Goal: Transaction & Acquisition: Book appointment/travel/reservation

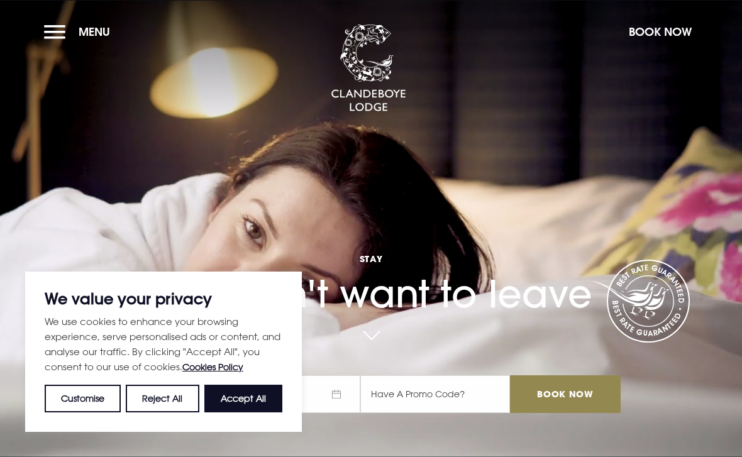
click at [233, 397] on button "Accept All" at bounding box center [243, 399] width 78 height 28
checkbox input "true"
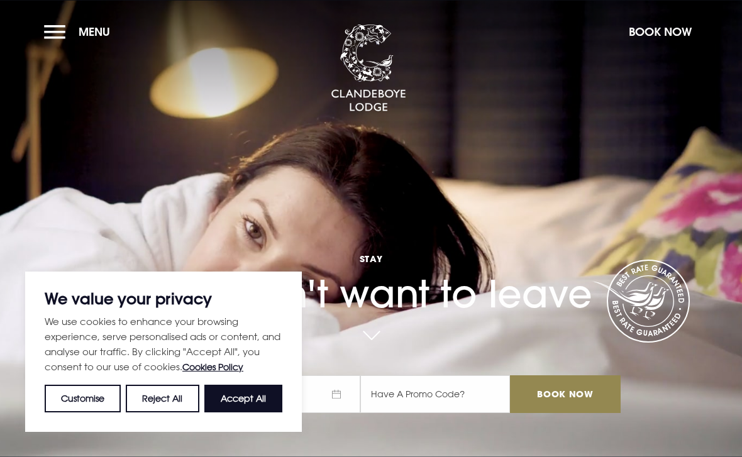
checkbox input "true"
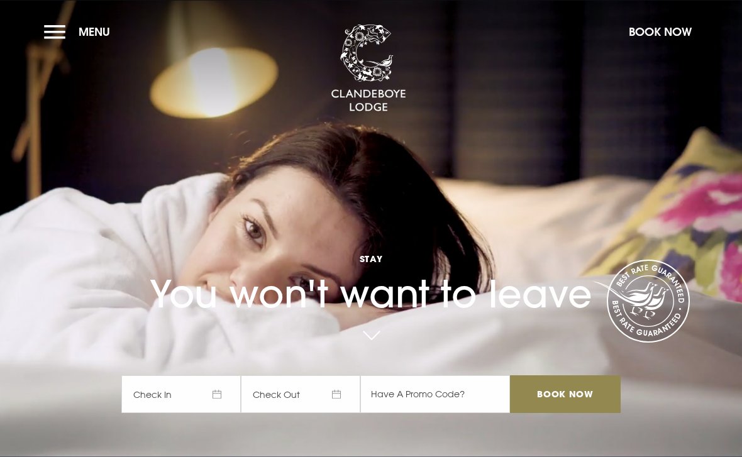
click at [559, 413] on input "Book Now" at bounding box center [565, 395] width 111 height 38
click at [164, 413] on span "Check In" at bounding box center [181, 395] width 120 height 38
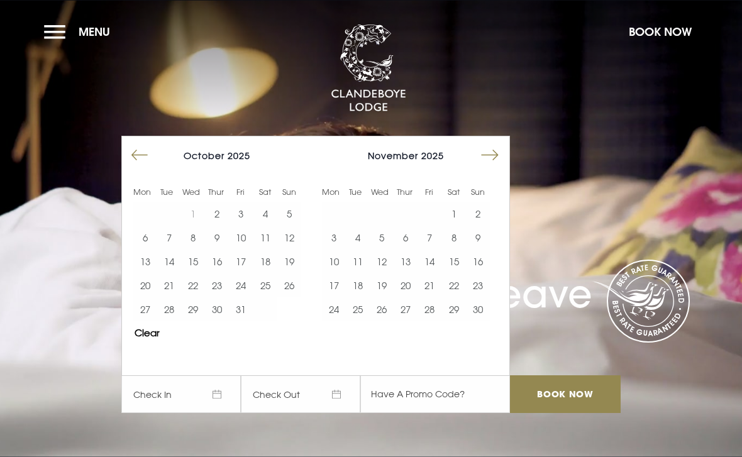
click at [483, 167] on button "Move forward to switch to the next month." at bounding box center [490, 155] width 24 height 24
click at [486, 167] on button "Move forward to switch to the next month." at bounding box center [490, 155] width 24 height 24
click at [494, 167] on button "Move forward to switch to the next month." at bounding box center [490, 155] width 24 height 24
click at [428, 250] on button "6" at bounding box center [430, 238] width 24 height 24
click at [452, 250] on button "7" at bounding box center [454, 238] width 24 height 24
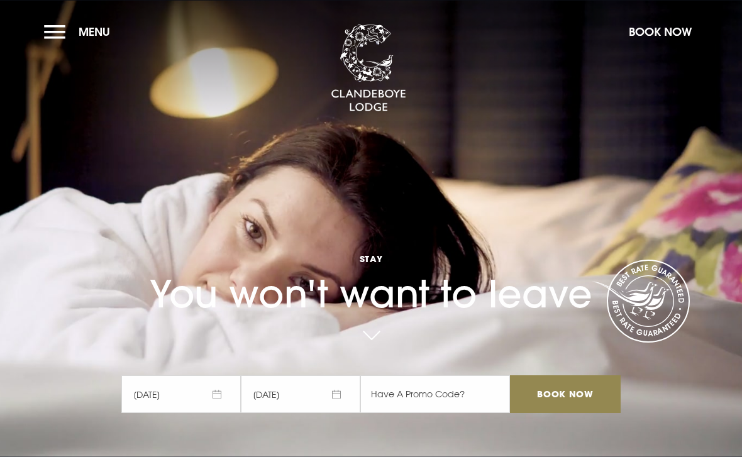
click at [558, 413] on input "Book Now" at bounding box center [565, 395] width 111 height 38
